Goal: Transaction & Acquisition: Purchase product/service

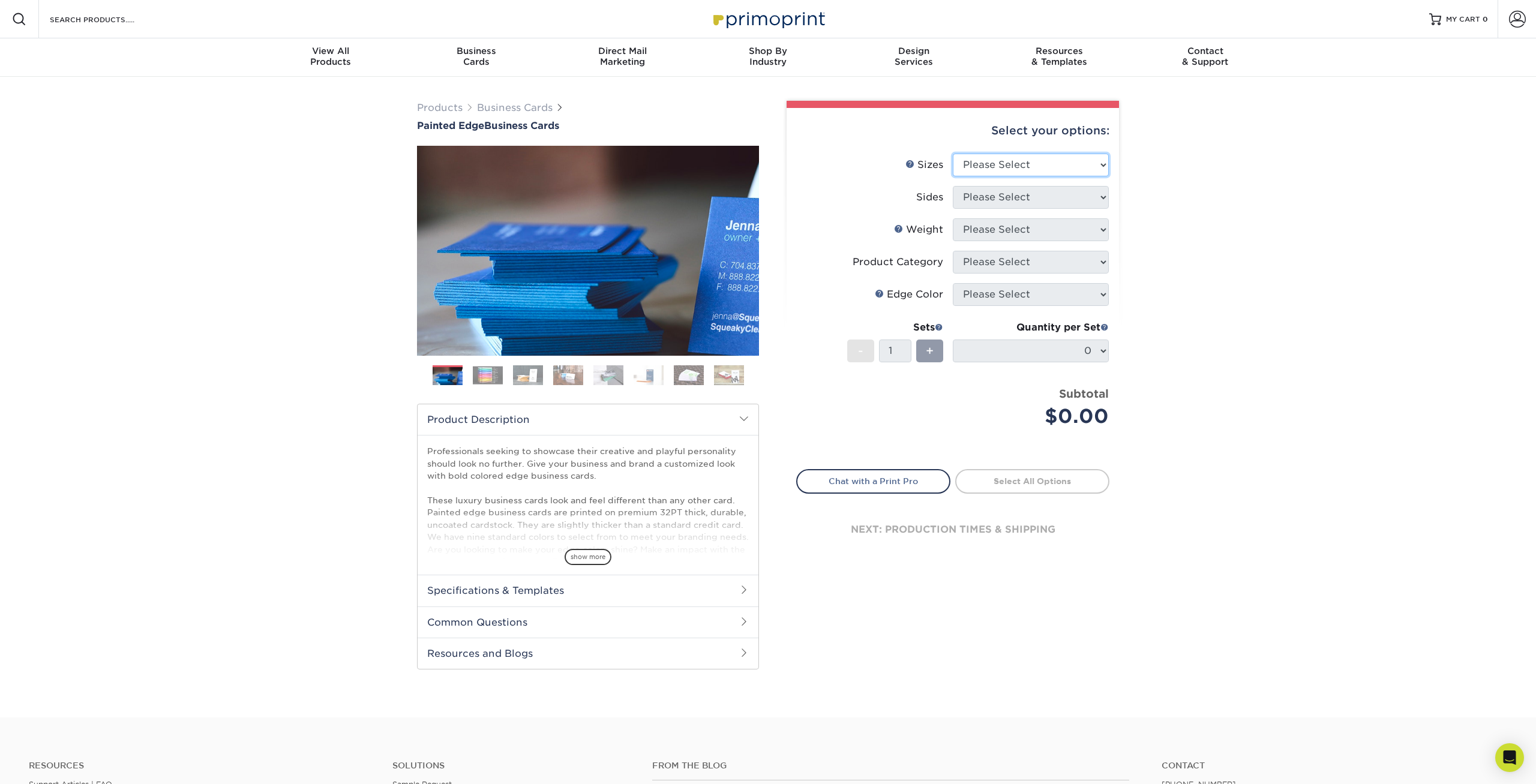
click at [953, 153] on select "Please Select 2" x 3.5" - Standard 2.125" x 3.375" - European 2.5" x 2.5" - Squ…" at bounding box center [1031, 164] width 156 height 23
select select "2.00x3.50"
click option "2" x 3.5" - Standard" at bounding box center [0, 0] width 0 height 0
click at [953, 186] on select "Please Select Print Both Sides Print Front Only" at bounding box center [1031, 197] width 156 height 23
select select "13abbda7-1d64-4f25-8bb2-c179b224825d"
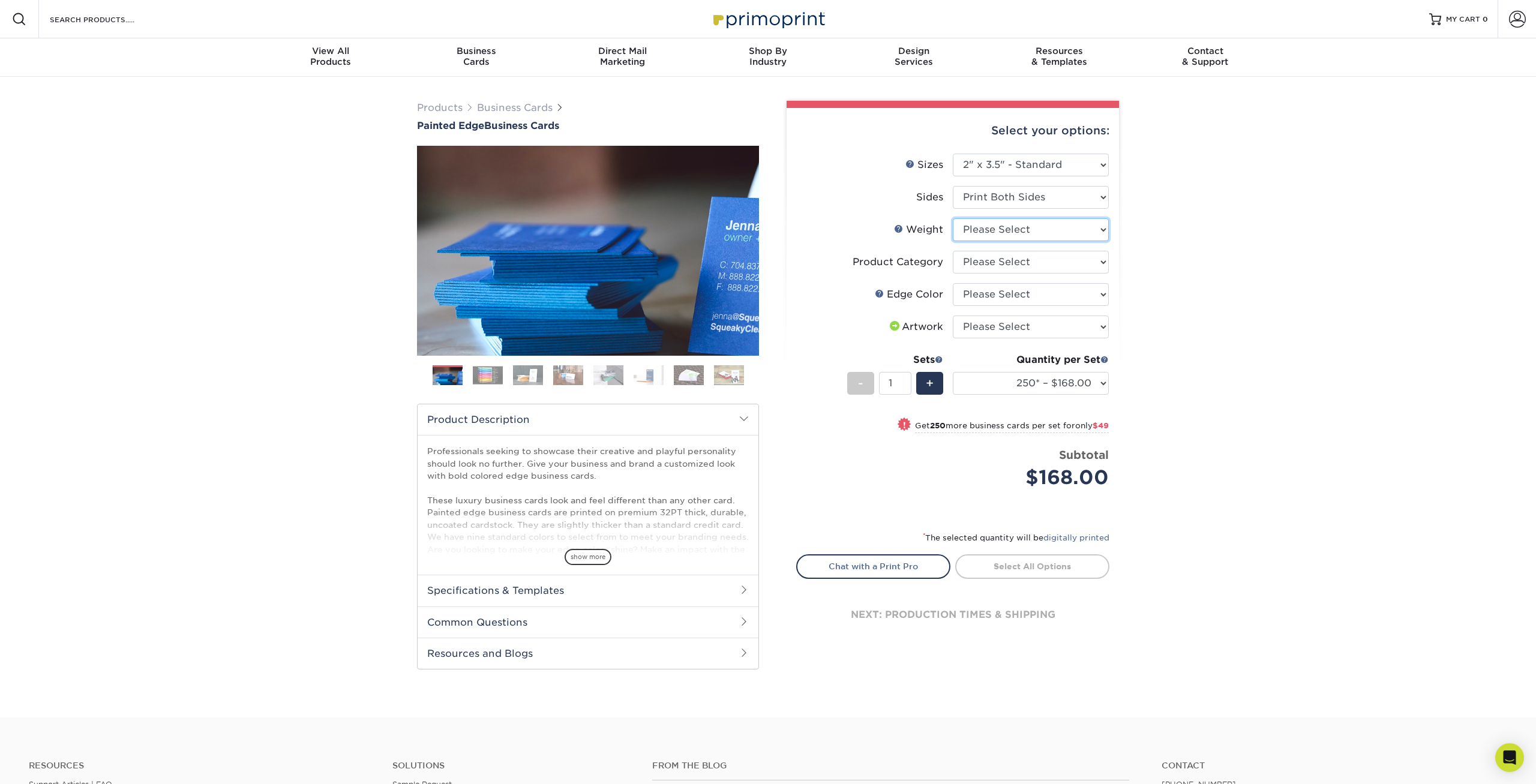
click at [953, 218] on select "Please Select 32PTUC" at bounding box center [1031, 229] width 156 height 23
select select "32PTUC"
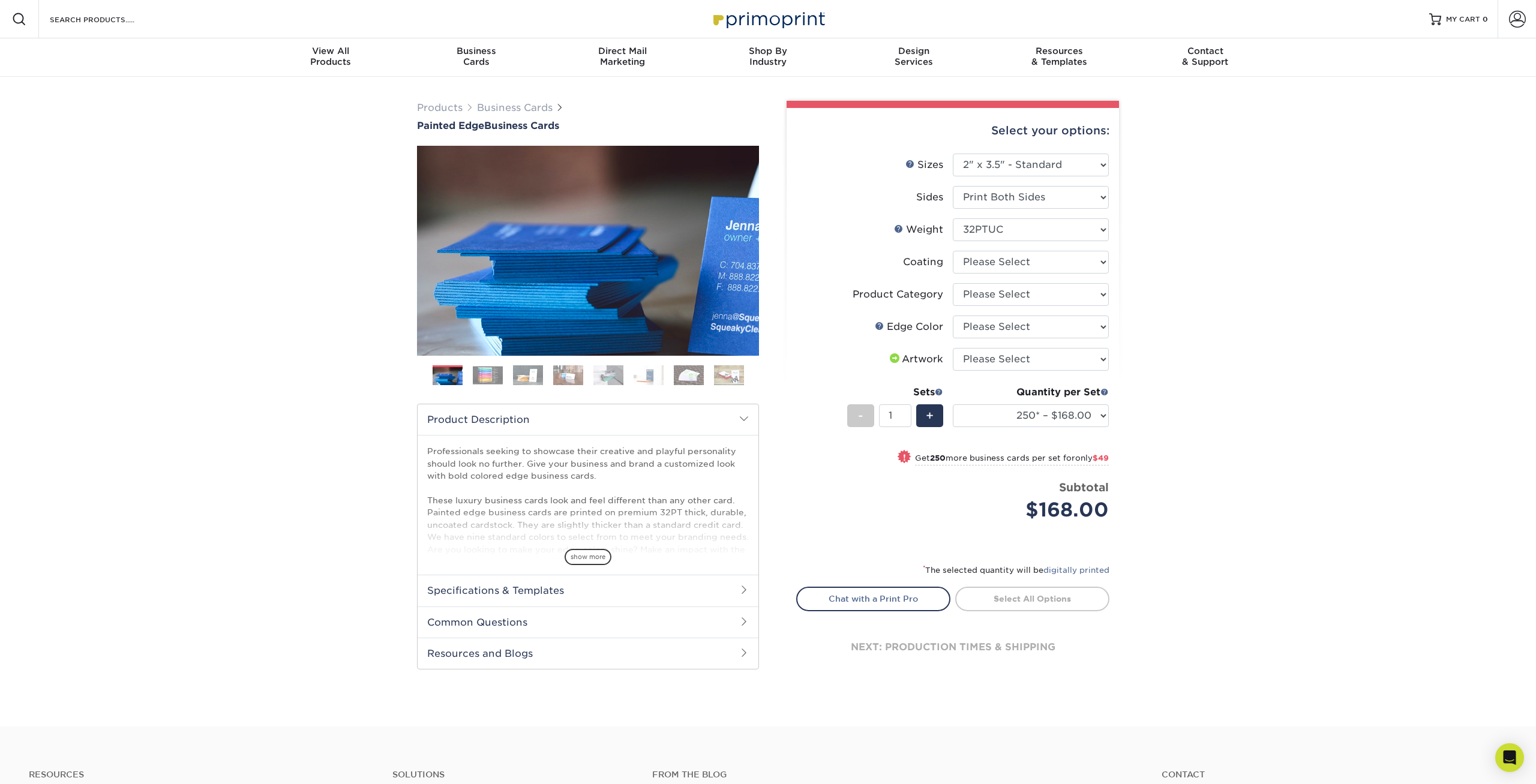
click at [1111, 265] on div "Select your options: Sizes Help Sizes Please Select 2" x 3.5" - Standard 2.125"…" at bounding box center [953, 400] width 332 height 585
click at [953, 251] on select at bounding box center [1031, 262] width 156 height 23
select select "3e7618de-abca-4bda-9f97-8b9129e913d8"
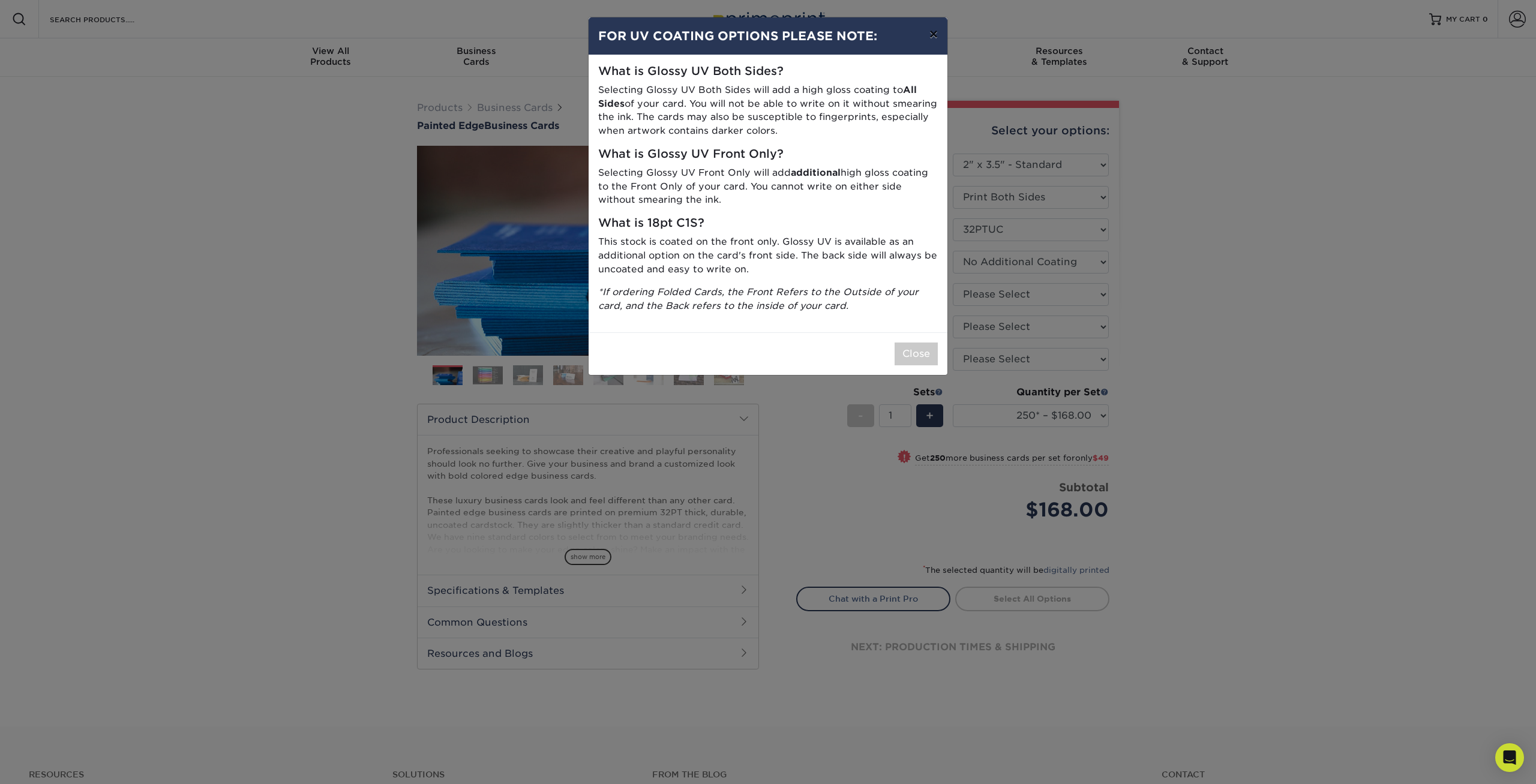
click at [939, 35] on button "×" at bounding box center [934, 34] width 28 height 33
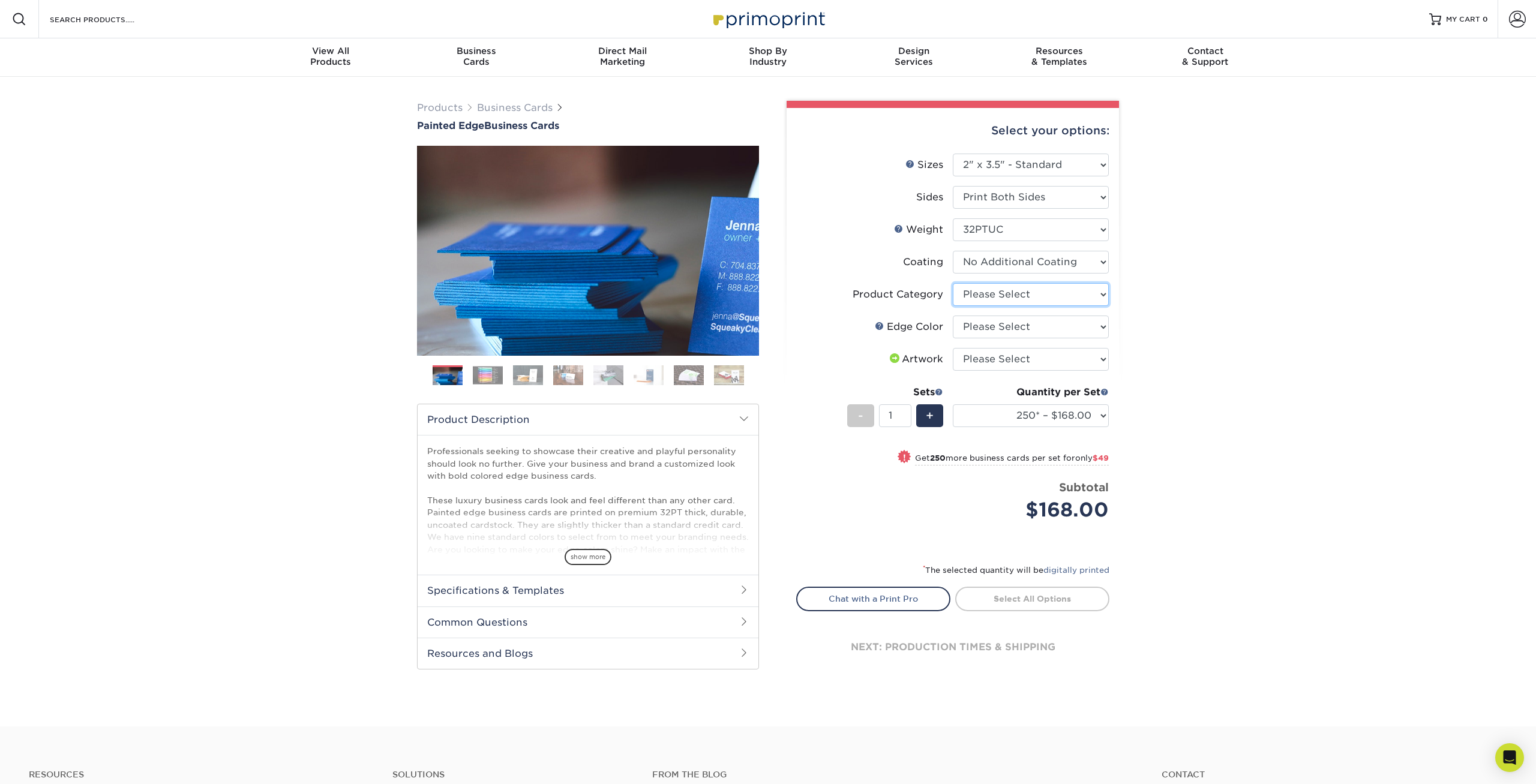
click at [953, 283] on select "Please Select Business Cards" at bounding box center [1031, 294] width 156 height 23
select select "3b5148f1-0588-4f88-a218-97bcfdce65c1"
click option "Business Cards" at bounding box center [0, 0] width 0 height 0
click at [953, 316] on select "Please Select Charcoal Black Brown Blue Pearlescent Blue Pearlescent Gold Pearl…" at bounding box center [1031, 327] width 156 height 23
select select "8edf2e46-2dbb-4a7c-bc5c-20ba781fe219"
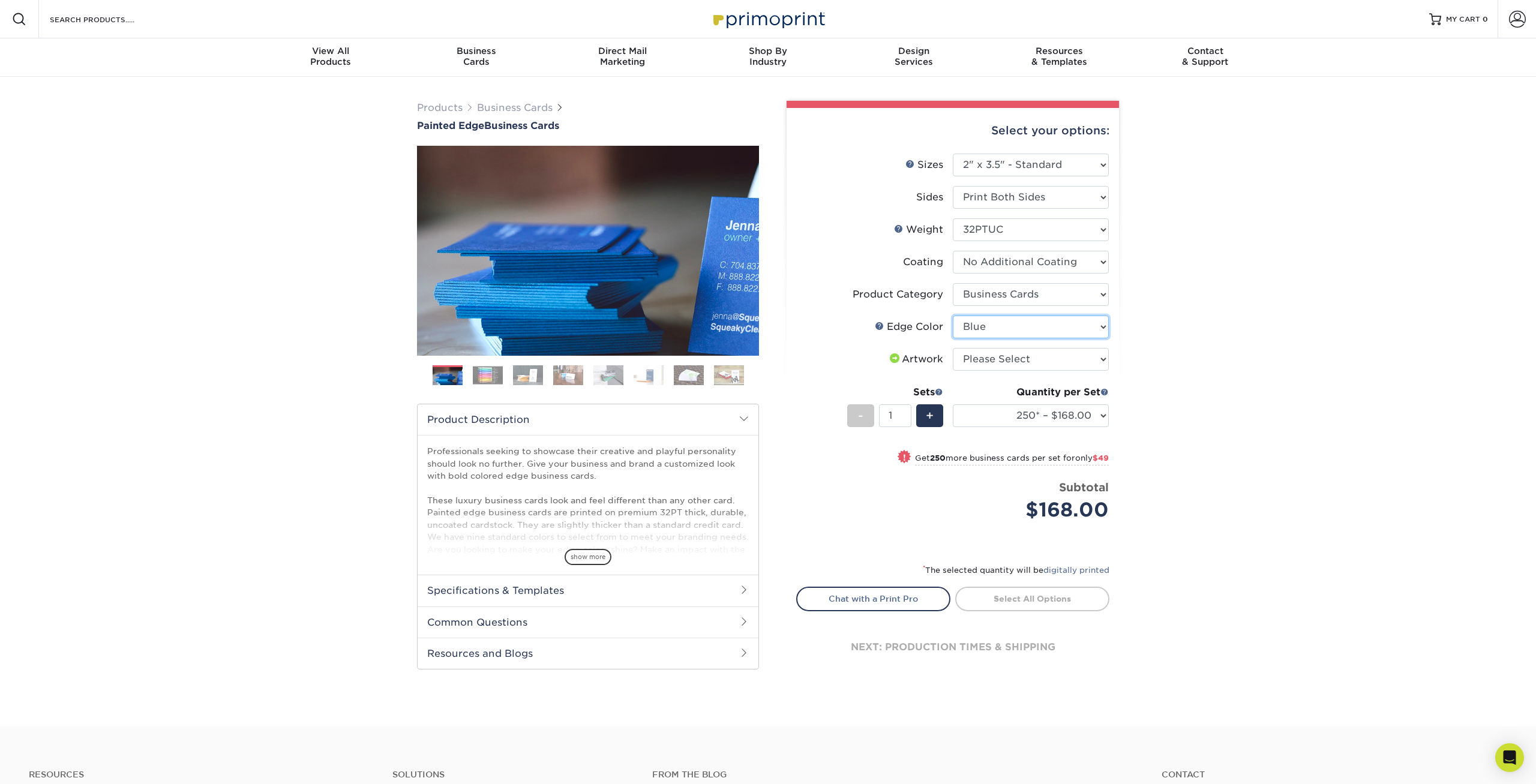
click option "Blue" at bounding box center [0, 0] width 0 height 0
click at [953, 348] on select "Please Select I will upload files I need a design - $100" at bounding box center [1031, 359] width 156 height 23
select select "upload"
click option "I will upload files" at bounding box center [0, 0] width 0 height 0
click at [953, 404] on select "250* – $168.00 500* – $217.00 1000* – $339.00" at bounding box center [1031, 415] width 156 height 23
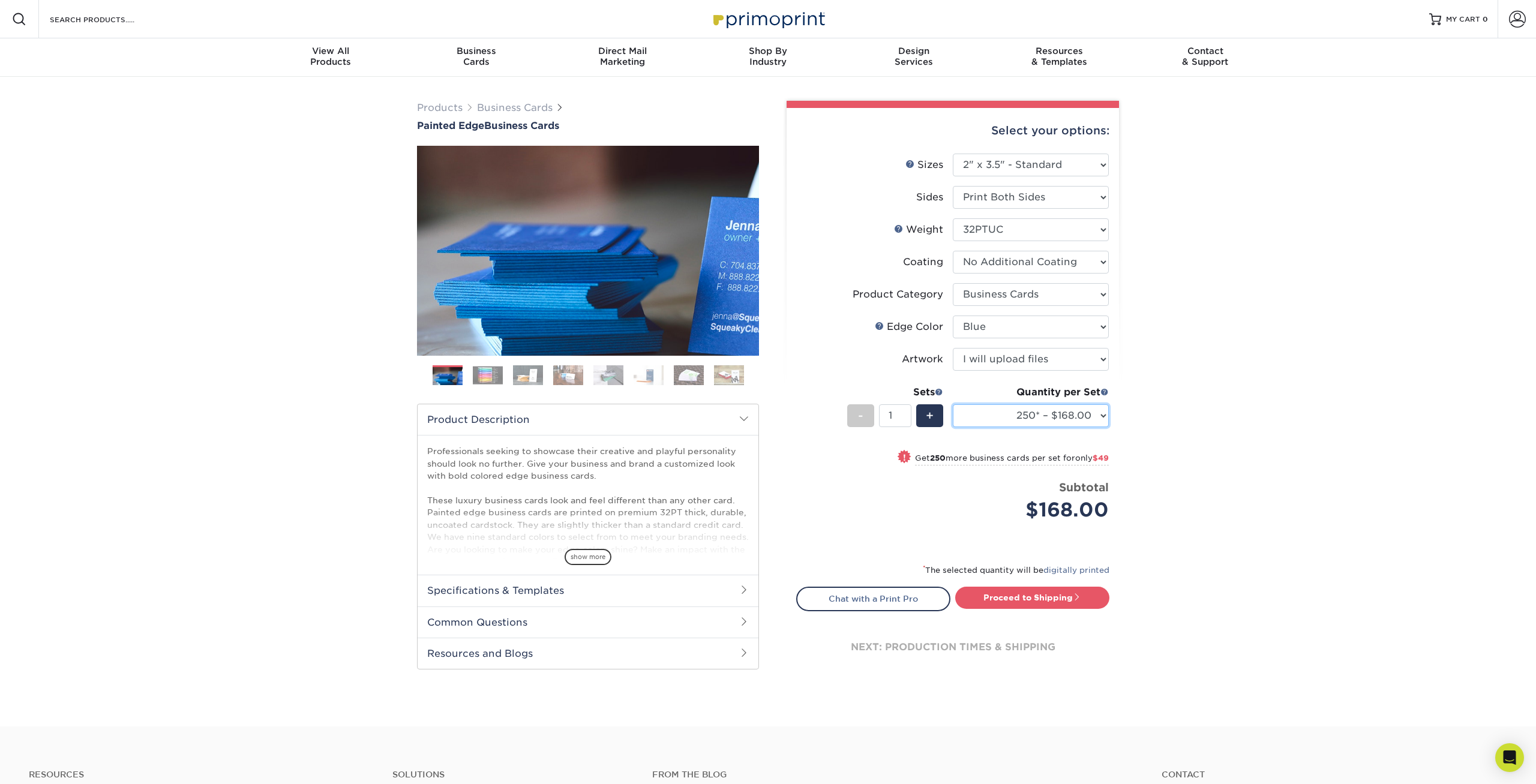
select select "500* – $217.00"
click option "500* – $217.00" at bounding box center [0, 0] width 0 height 0
